Goal: Transaction & Acquisition: Purchase product/service

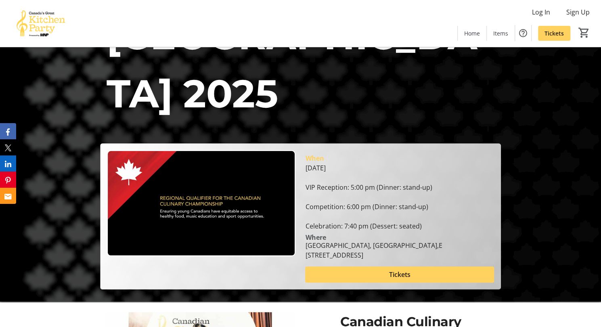
scroll to position [40, 0]
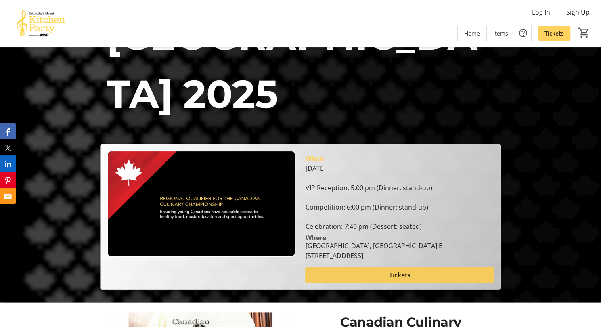
click at [353, 265] on span at bounding box center [399, 274] width 189 height 19
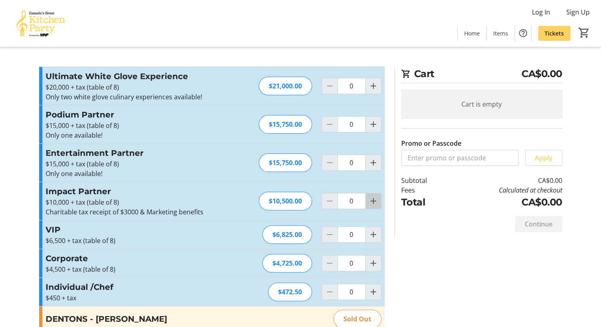
click at [377, 201] on mat-icon "Increment by one" at bounding box center [374, 201] width 10 height 10
type input "1"
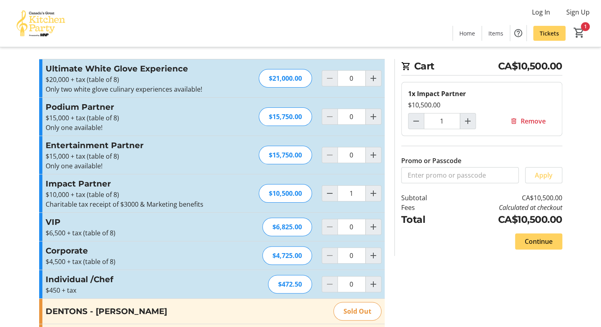
scroll to position [8, 0]
click at [532, 239] on span "Continue" at bounding box center [539, 241] width 28 height 10
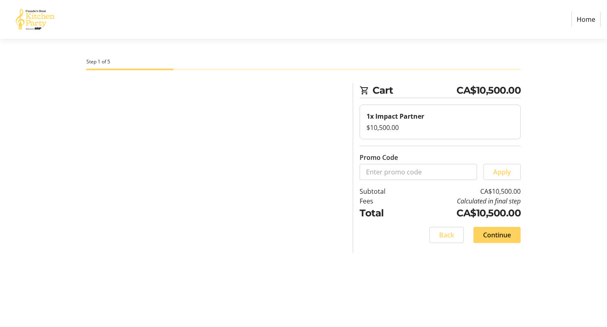
select select "CA"
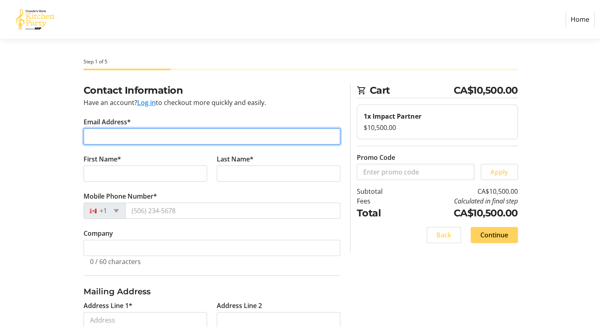
click at [125, 137] on input "Email Address*" at bounding box center [212, 136] width 257 height 16
type input "[EMAIL_ADDRESS][DOMAIN_NAME]"
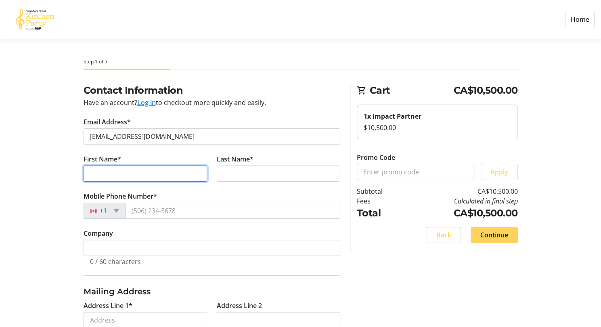
type input "[PERSON_NAME]"
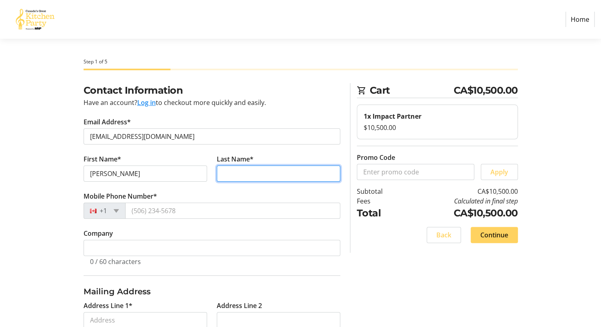
type input "[PERSON_NAME]"
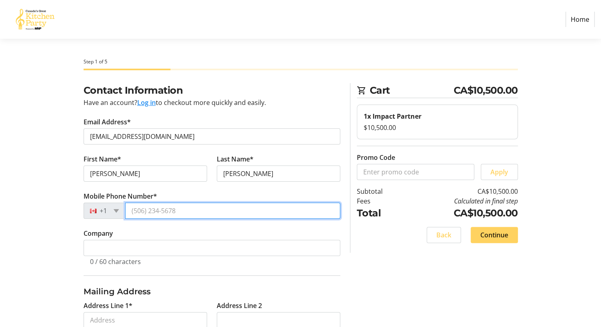
type input "[PHONE_NUMBER]"
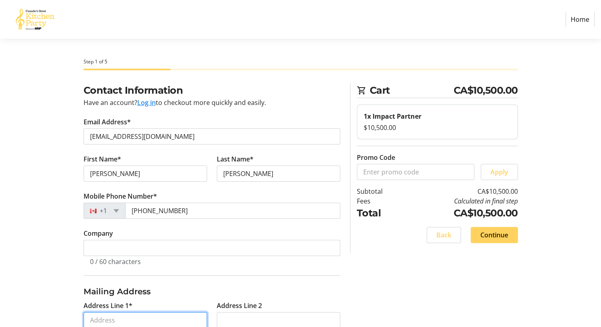
type input "[STREET_ADDRESS][PERSON_NAME]"
type input "[GEOGRAPHIC_DATA]"
select select "AB"
type input "T3E6G4"
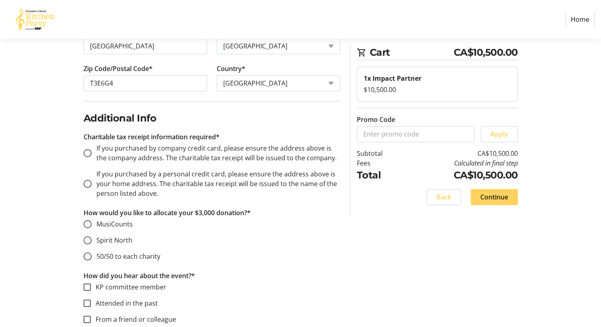
scroll to position [312, 0]
click at [86, 180] on input "If you purchased by a personal credit card, please ensure the address above is …" at bounding box center [88, 183] width 8 height 8
radio input "true"
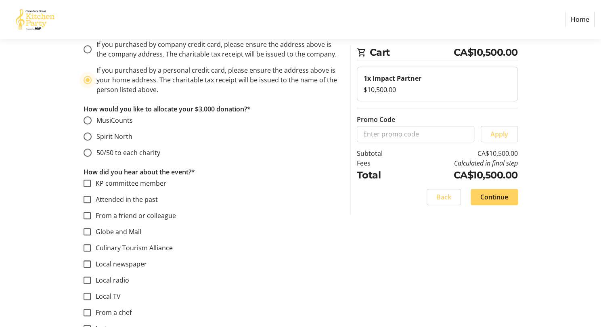
scroll to position [416, 0]
click at [88, 151] on input "50/50 to each charity" at bounding box center [88, 152] width 8 height 8
radio input "true"
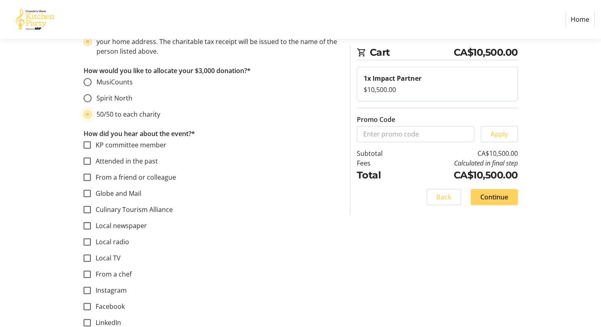
scroll to position [487, 0]
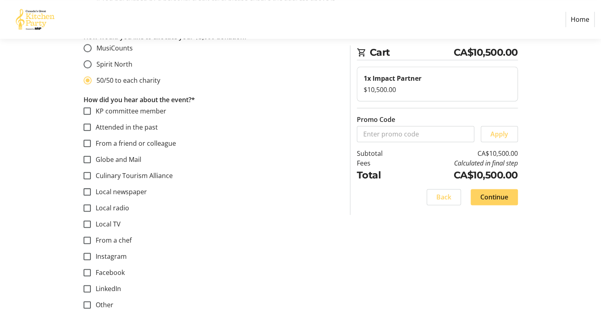
click at [122, 106] on label "KP committee member" at bounding box center [128, 111] width 75 height 10
click at [91, 107] on input "KP committee member" at bounding box center [87, 110] width 7 height 7
checkbox input "true"
click at [89, 128] on input "Attended in the past" at bounding box center [87, 127] width 7 height 7
checkbox input "true"
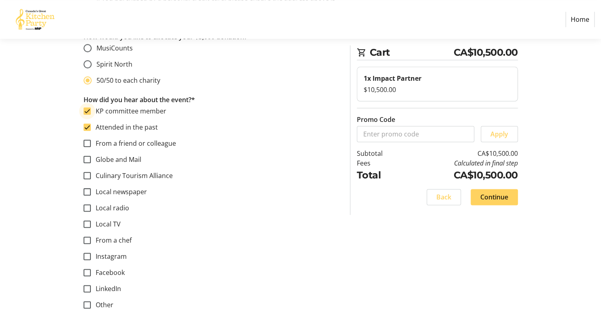
click at [88, 110] on input "KP committee member" at bounding box center [87, 110] width 7 height 7
checkbox input "false"
click at [487, 195] on span "Continue" at bounding box center [494, 197] width 28 height 10
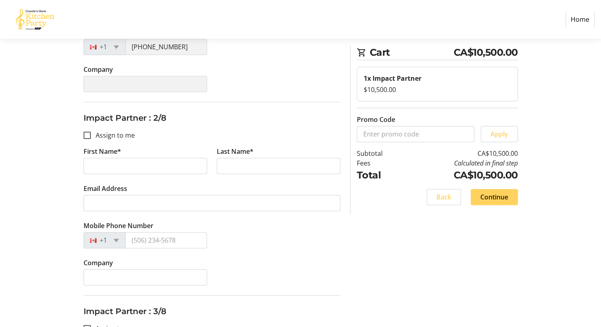
scroll to position [258, 0]
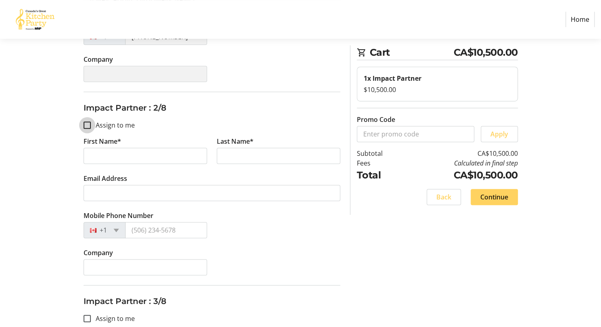
click at [89, 123] on input "Assign to me" at bounding box center [87, 125] width 7 height 7
checkbox input "true"
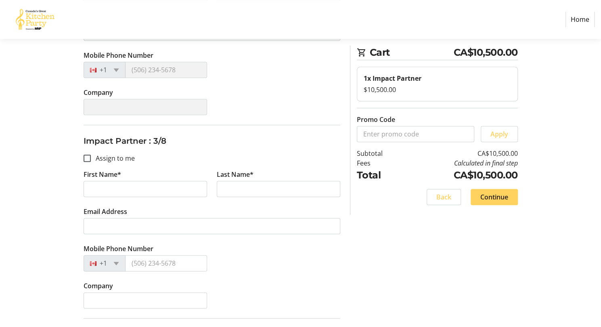
scroll to position [418, 0]
type input "[PERSON_NAME]"
type input "[EMAIL_ADDRESS][DOMAIN_NAME]"
type input "[PHONE_NUMBER]"
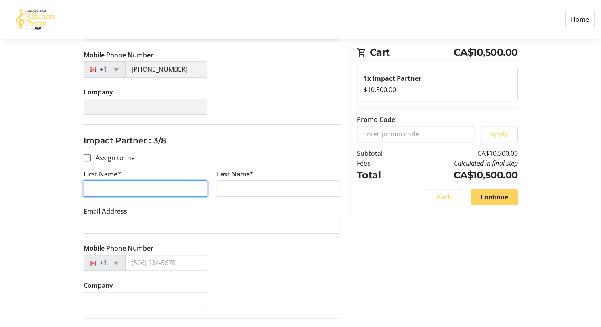
click at [104, 184] on input "First Name*" at bounding box center [146, 188] width 124 height 16
type input "Katy"
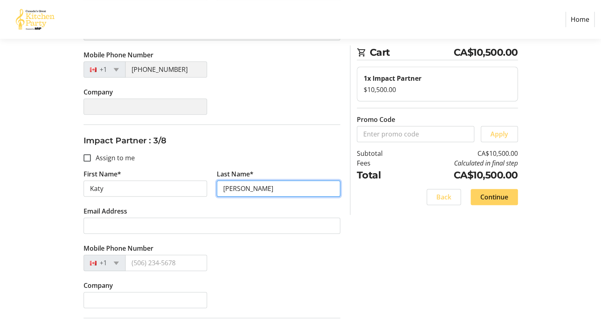
type input "[PERSON_NAME]"
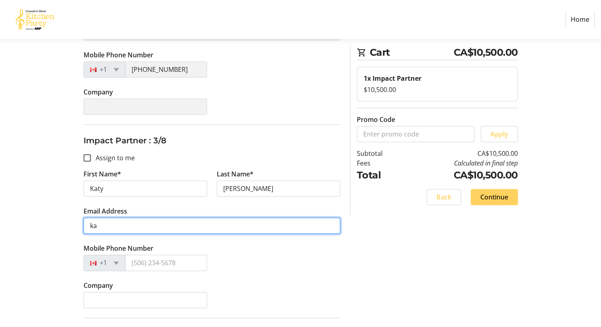
type input "k"
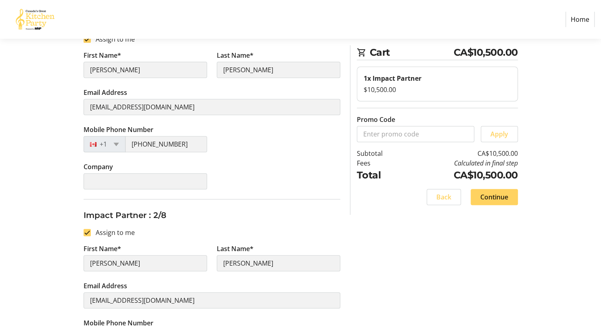
scroll to position [0, 0]
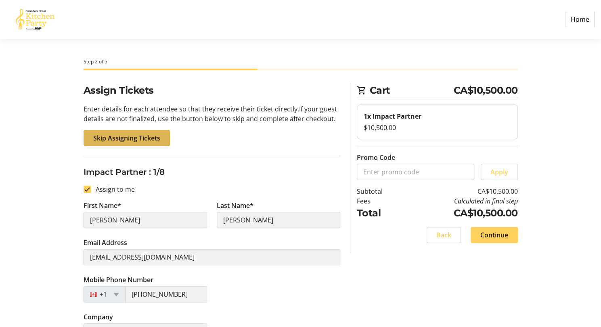
click at [115, 132] on span at bounding box center [127, 137] width 86 height 19
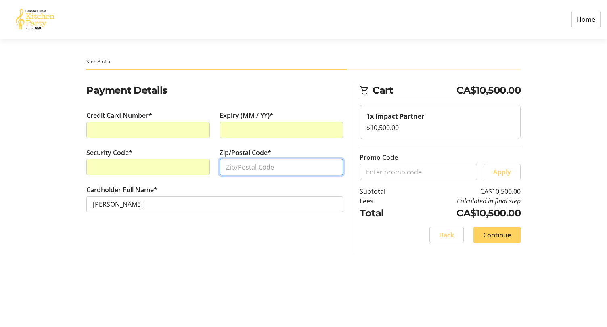
click at [253, 159] on input "Zip/Postal Code*" at bounding box center [282, 167] width 124 height 16
type input "T3E6G4"
click at [494, 233] on span "Continue" at bounding box center [497, 235] width 28 height 10
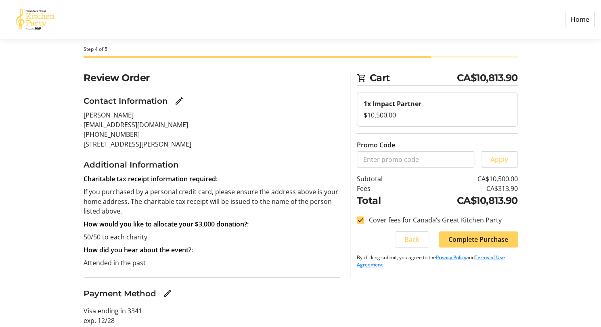
scroll to position [2, 0]
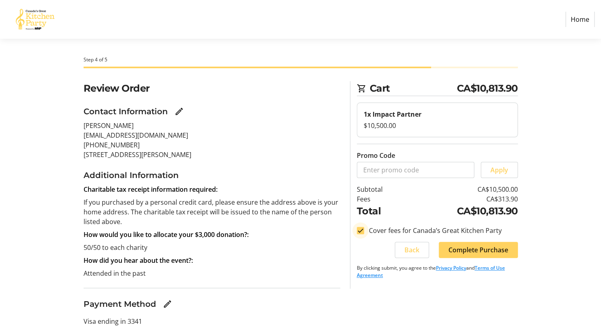
click at [362, 229] on input "Cover fees for Canada’s Great Kitchen Party" at bounding box center [360, 230] width 7 height 7
checkbox input "false"
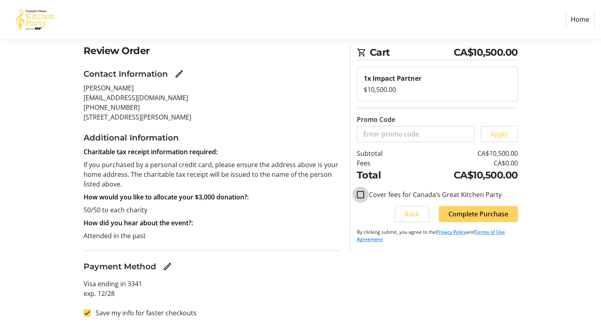
scroll to position [40, 0]
click at [467, 210] on span "Complete Purchase" at bounding box center [478, 214] width 60 height 10
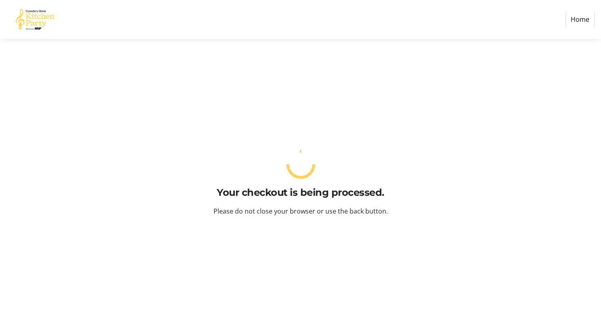
scroll to position [0, 0]
